Goal: Transaction & Acquisition: Purchase product/service

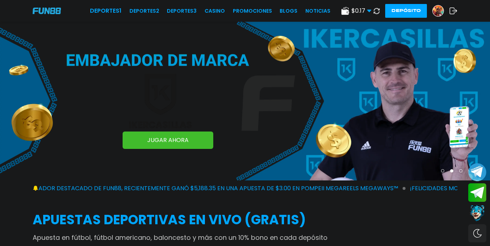
click at [442, 7] on div at bounding box center [438, 11] width 12 height 12
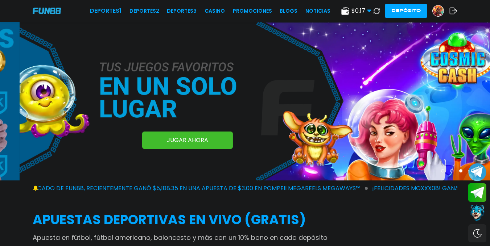
click at [441, 8] on img at bounding box center [438, 10] width 11 height 11
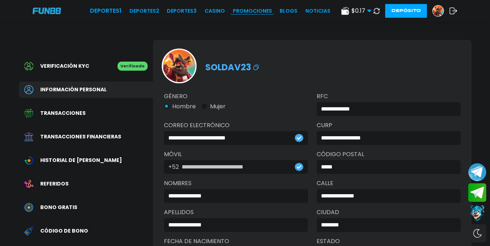
click at [267, 12] on link "Promociones" at bounding box center [252, 11] width 39 height 8
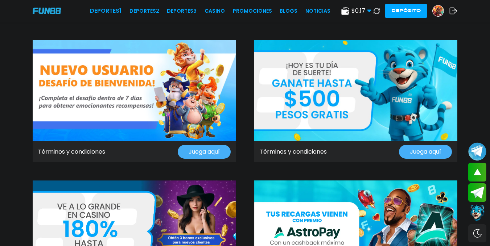
click at [51, 9] on img at bounding box center [47, 11] width 28 height 6
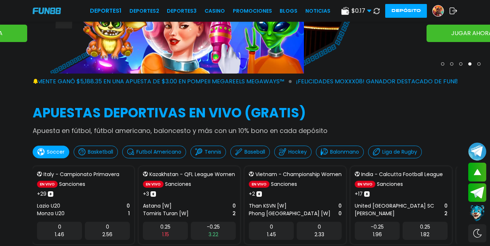
scroll to position [216, 0]
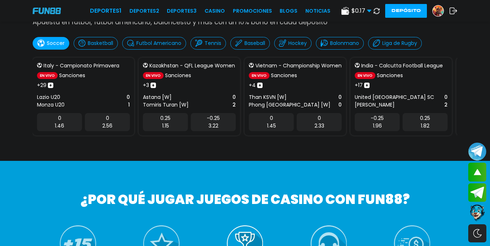
click at [322, 119] on div "0 2.33" at bounding box center [319, 122] width 45 height 18
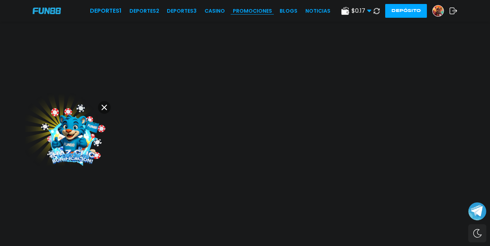
click at [246, 13] on link "Promociones" at bounding box center [252, 11] width 39 height 8
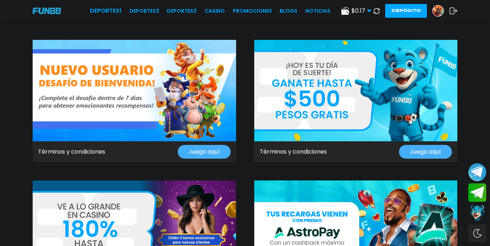
click at [408, 9] on button "Depósito" at bounding box center [406, 11] width 42 height 14
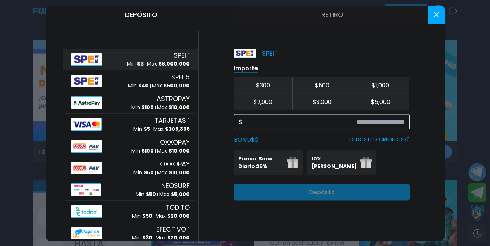
click at [147, 63] on p "Max $ 8,000,000" at bounding box center [168, 64] width 43 height 8
click at [374, 119] on input at bounding box center [323, 122] width 163 height 9
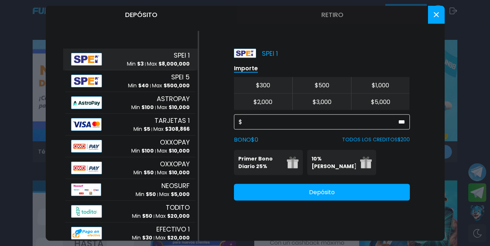
type input "***"
click at [391, 163] on div "Primer Bono Diario 25% Se puede solicitar una vez al día 10% Bono Ilimitado Bon…" at bounding box center [322, 162] width 176 height 25
click at [397, 152] on div "Primer Bono Diario 25% Se puede solicitar una vez al día 10% Bono Ilimitado Bon…" at bounding box center [322, 162] width 176 height 25
click at [397, 167] on div "Primer Bono Diario 25% Se puede solicitar una vez al día 10% Bono Ilimitado Bon…" at bounding box center [322, 162] width 176 height 25
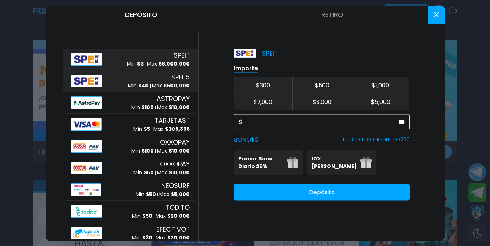
click at [152, 84] on p "Max $ 500,000" at bounding box center [171, 86] width 38 height 8
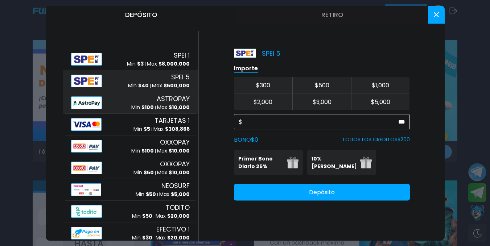
click at [152, 92] on div "ASTROPAY Min $ 100 Max $ 10,000" at bounding box center [130, 103] width 130 height 22
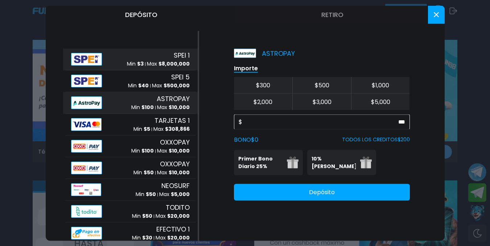
click at [137, 61] on span "$ 3" at bounding box center [140, 63] width 7 height 7
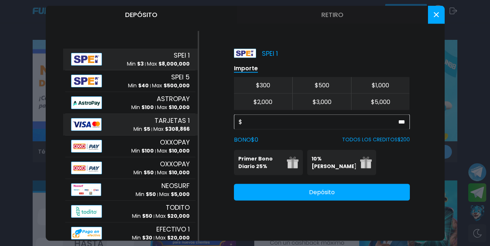
click at [124, 129] on div "TARJETAS 1 Min $ 5 Max $ 308,866" at bounding box center [130, 125] width 130 height 22
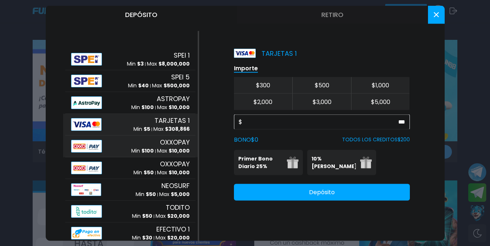
click at [125, 135] on div "OXXOPAY Min $ 100 Max $ 10,000" at bounding box center [130, 146] width 130 height 22
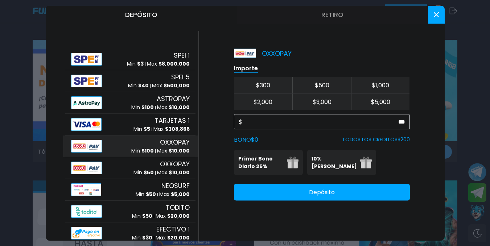
drag, startPoint x: 129, startPoint y: 142, endPoint x: 133, endPoint y: 151, distance: 9.9
click at [131, 145] on div "OXXOPAY Min $ 100 Max $ 10,000" at bounding box center [160, 145] width 58 height 17
click at [139, 146] on div "OXXOPAY Min $ 100 Max $ 10,000" at bounding box center [160, 145] width 58 height 17
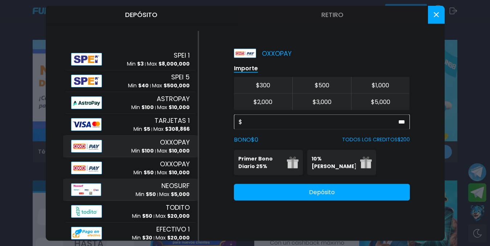
click at [149, 179] on div "NEOSURF Min $ 50 Max $ 5,000" at bounding box center [130, 190] width 130 height 22
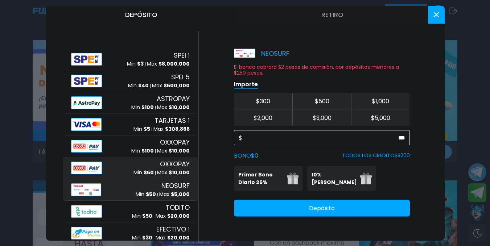
click at [154, 158] on div "OXXOPAY Min $ 50 Max $ 10,000" at bounding box center [130, 168] width 130 height 22
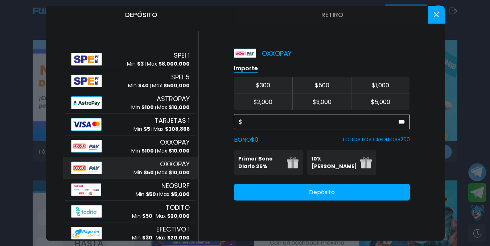
click at [160, 164] on span "OXXOPAY" at bounding box center [175, 164] width 30 height 10
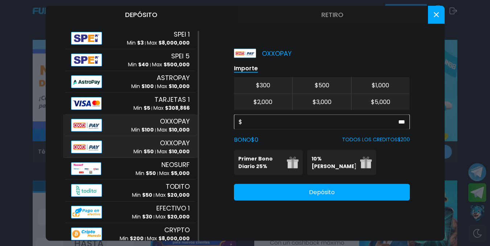
scroll to position [42, 0]
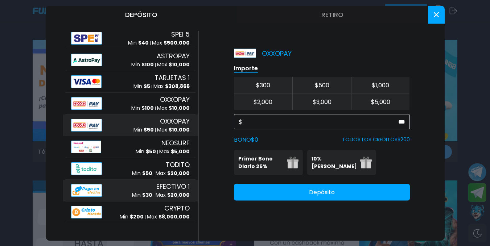
click at [161, 185] on span "EFECTIVO 1" at bounding box center [172, 187] width 33 height 10
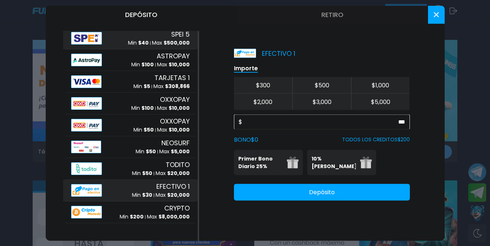
click at [159, 35] on div "SPEI 5 Min $ 40 Max $ 500,000" at bounding box center [159, 38] width 62 height 17
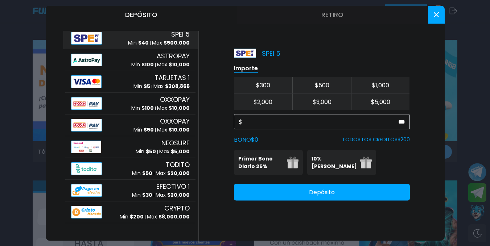
click at [434, 14] on icon at bounding box center [436, 14] width 5 height 5
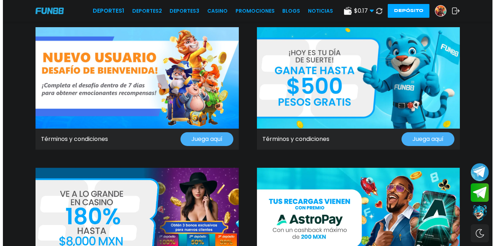
scroll to position [0, 0]
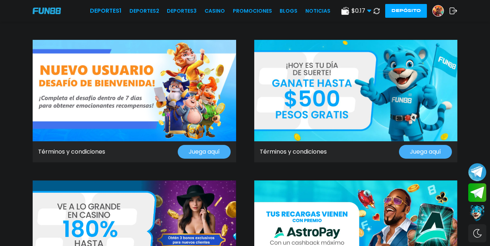
click at [434, 6] on img at bounding box center [438, 10] width 11 height 11
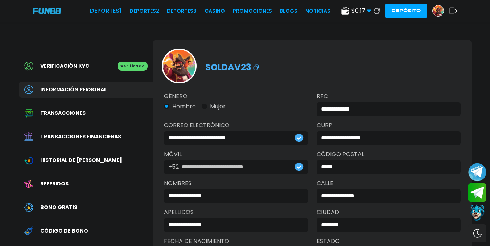
click at [65, 162] on span "Historial de [PERSON_NAME]" at bounding box center [81, 161] width 82 height 8
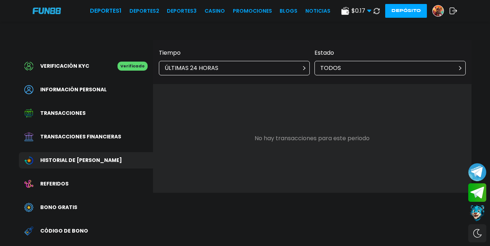
click at [253, 69] on div "ÚLTIMAS 24 HORAS" at bounding box center [234, 68] width 151 height 15
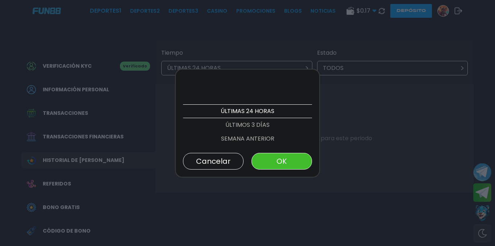
click at [271, 130] on p "ÚLTIMOS 3 DÍAS" at bounding box center [247, 125] width 129 height 14
click at [267, 126] on p "SEMANA ANTERIOR" at bounding box center [247, 125] width 129 height 14
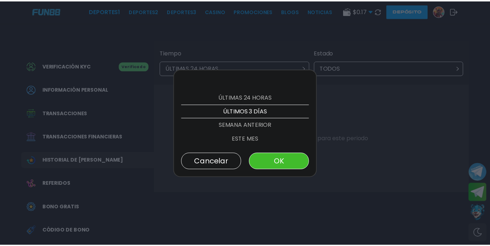
scroll to position [28, 0]
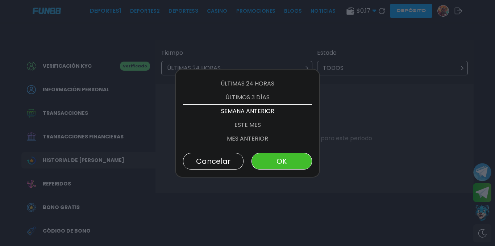
click at [283, 155] on button "OK" at bounding box center [282, 161] width 61 height 17
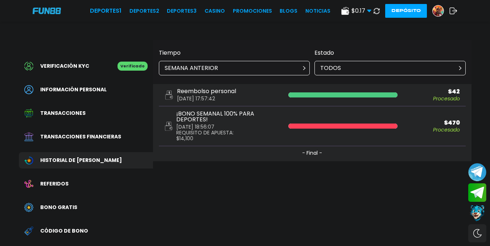
click at [454, 127] on p "Procesado" at bounding box center [431, 129] width 57 height 5
click at [320, 11] on link "NOTICIAS" at bounding box center [317, 11] width 25 height 8
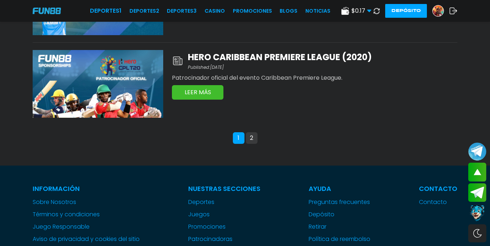
scroll to position [762, 0]
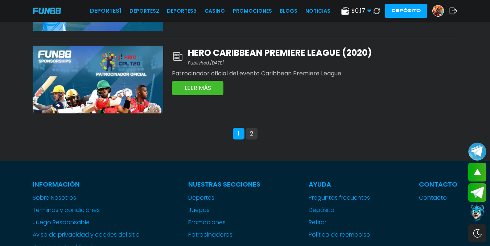
click at [248, 136] on button "2" at bounding box center [252, 134] width 12 height 12
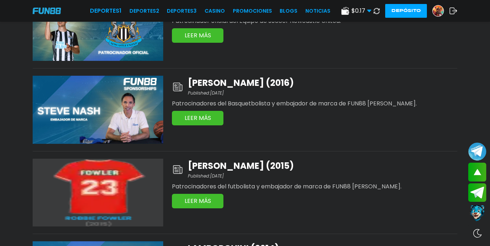
scroll to position [314, 0]
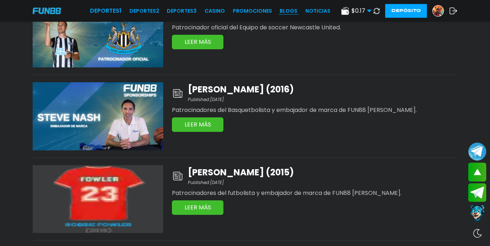
click at [288, 13] on link "BLOGS" at bounding box center [289, 11] width 18 height 8
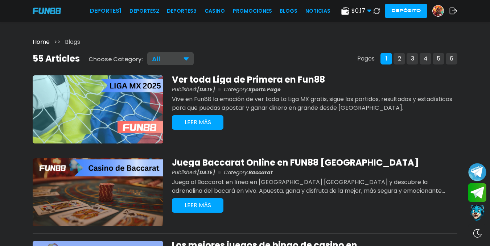
click at [451, 10] on icon at bounding box center [453, 10] width 8 height 7
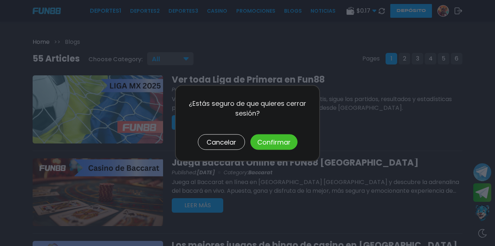
click at [276, 142] on button "Confirmar" at bounding box center [274, 142] width 47 height 16
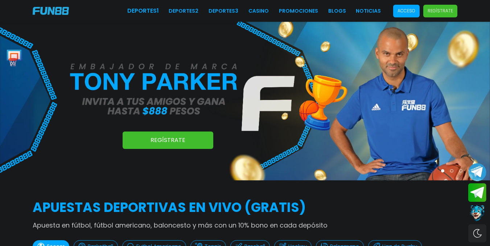
click at [409, 12] on p "Acceso" at bounding box center [406, 11] width 18 height 7
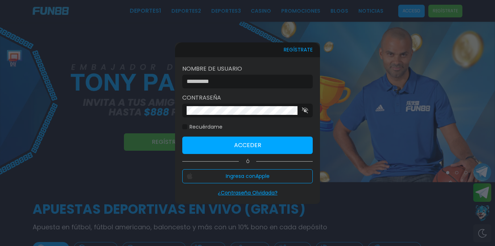
click at [280, 84] on input at bounding box center [246, 81] width 118 height 9
drag, startPoint x: 279, startPoint y: 84, endPoint x: 243, endPoint y: 86, distance: 35.9
click at [279, 84] on input at bounding box center [246, 81] width 118 height 9
click at [239, 78] on input at bounding box center [246, 81] width 118 height 9
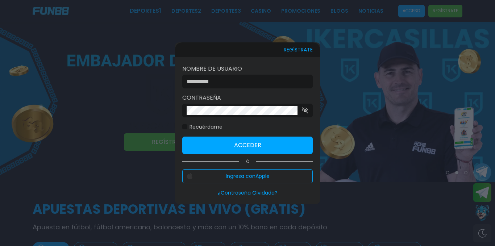
click at [239, 80] on input at bounding box center [246, 81] width 118 height 9
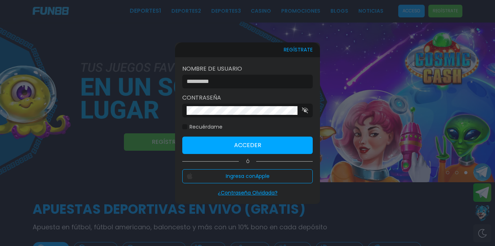
click at [232, 87] on div at bounding box center [247, 82] width 131 height 14
